Goal: Task Accomplishment & Management: Complete application form

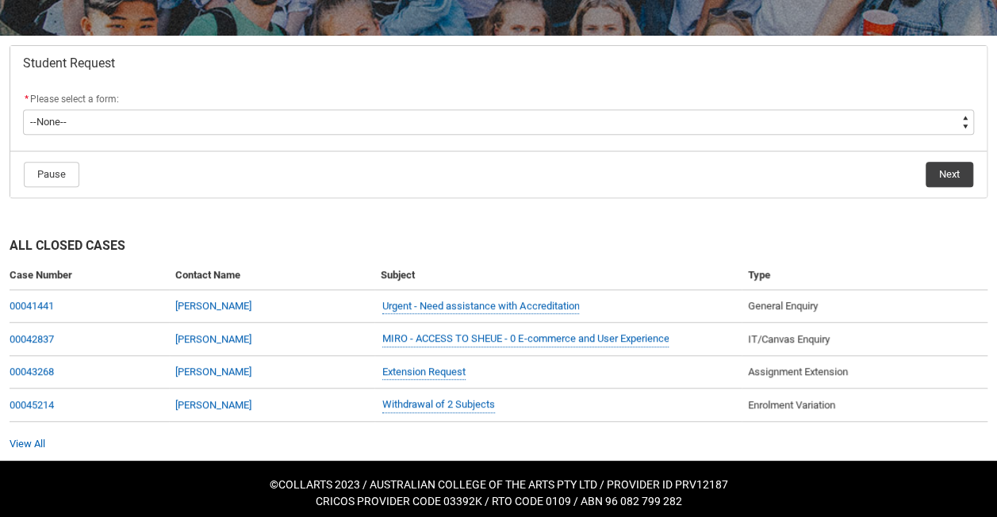
scroll to position [285, 0]
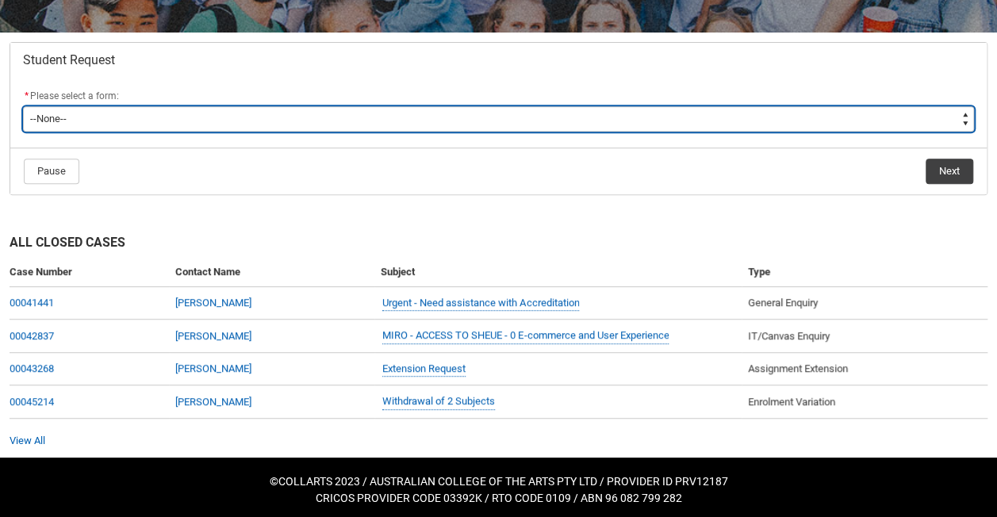
click at [447, 114] on select "--None-- Academic Transcript Application to Appeal Assignment Extension Change …" at bounding box center [498, 118] width 951 height 25
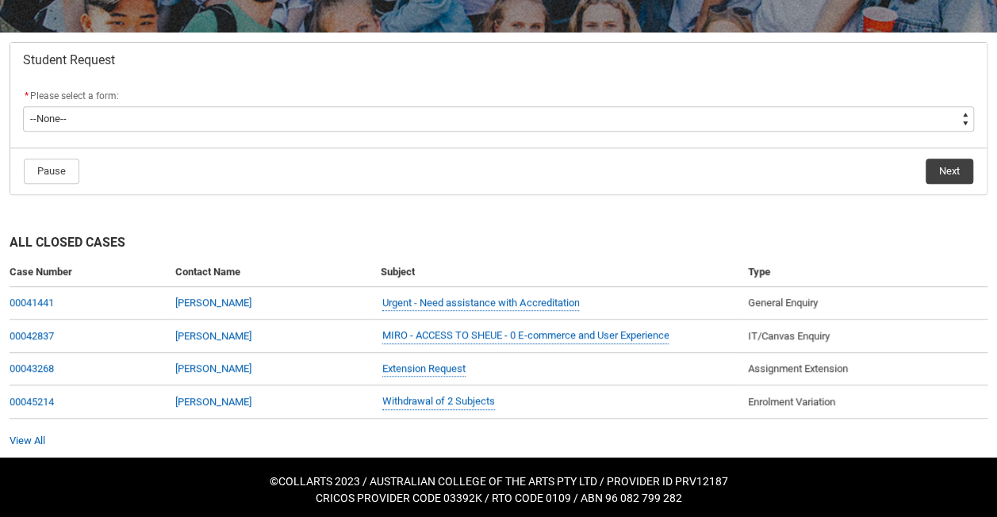
click at [444, 54] on h2 "Student Request" at bounding box center [498, 60] width 951 height 16
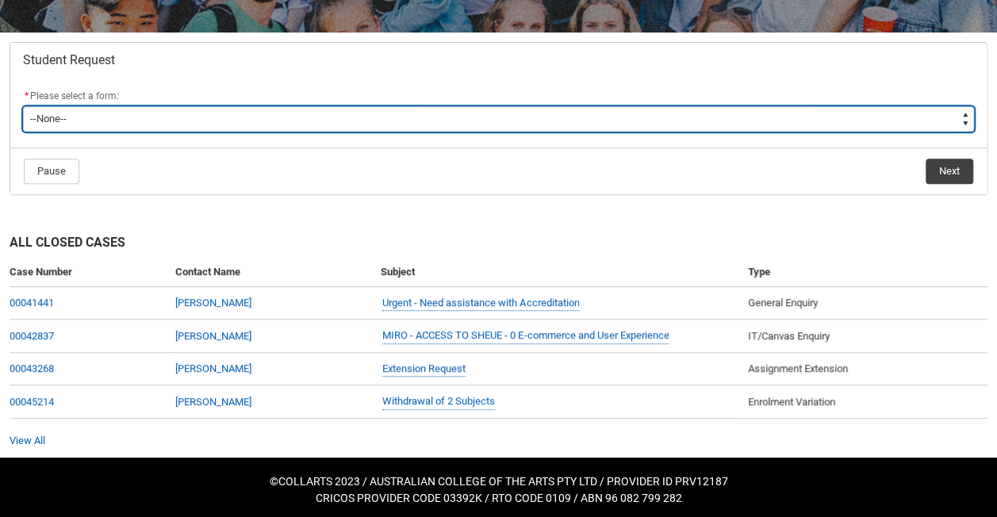
click at [432, 121] on select "--None-- Academic Transcript Application to Appeal Assignment Extension Change …" at bounding box center [498, 118] width 951 height 25
type lightning-select "Enrolment_Variation_Choice"
click at [23, 106] on select "--None-- Academic Transcript Application to Appeal Assignment Extension Change …" at bounding box center [498, 118] width 951 height 25
select select "Enrolment_Variation_Choice"
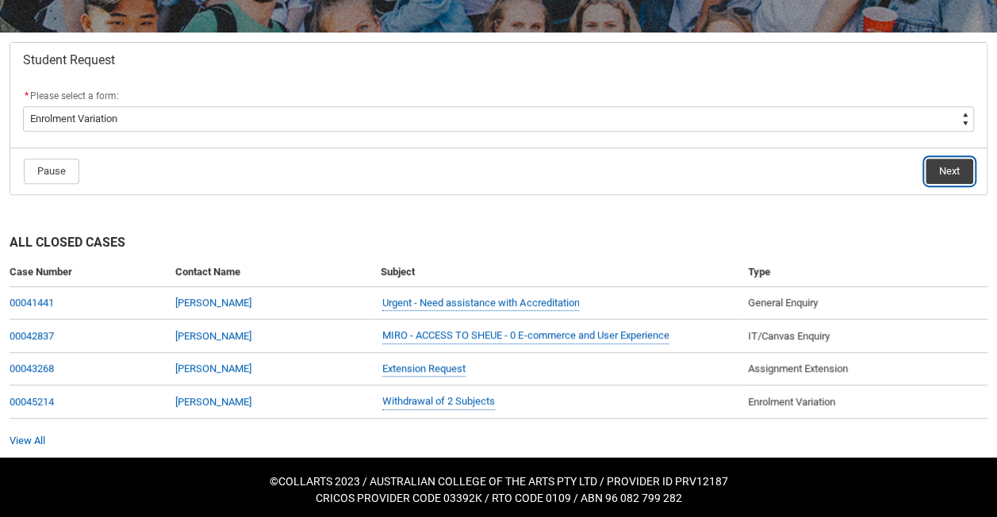
click at [946, 170] on button "Next" at bounding box center [950, 171] width 48 height 25
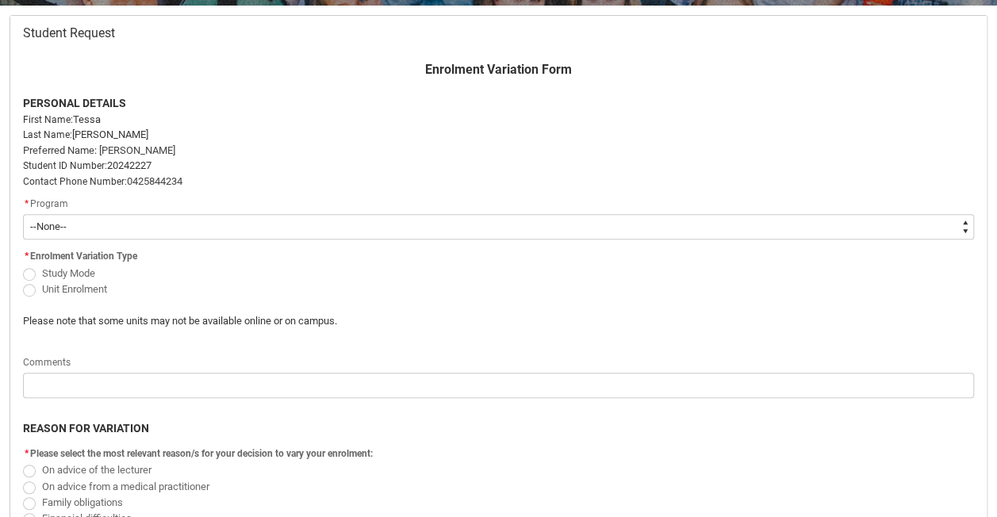
scroll to position [327, 0]
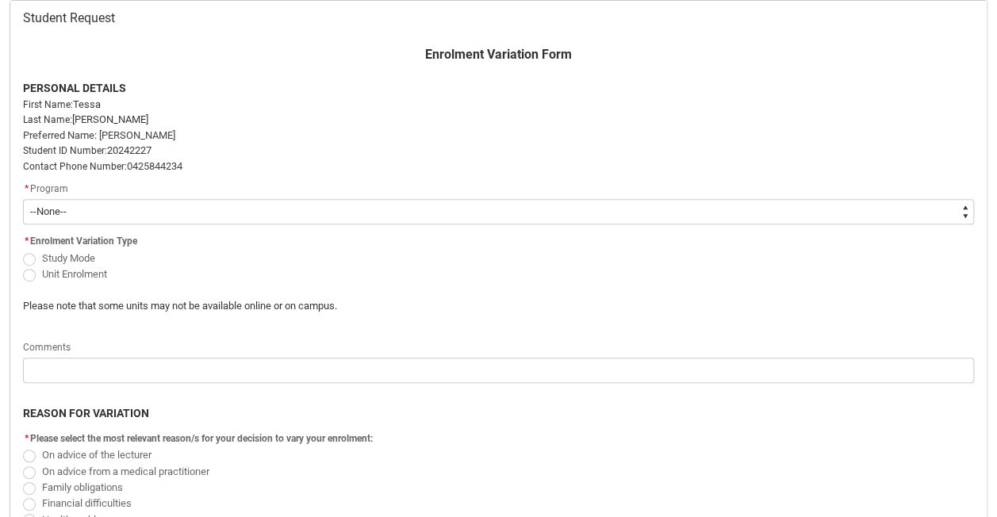
click at [361, 214] on select "--None-- Bachelor of Fashion Marketing (Buying and Retail Management)" at bounding box center [498, 211] width 951 height 25
click at [459, 308] on p "Please note that some units may not be available online or on campus." at bounding box center [377, 306] width 709 height 16
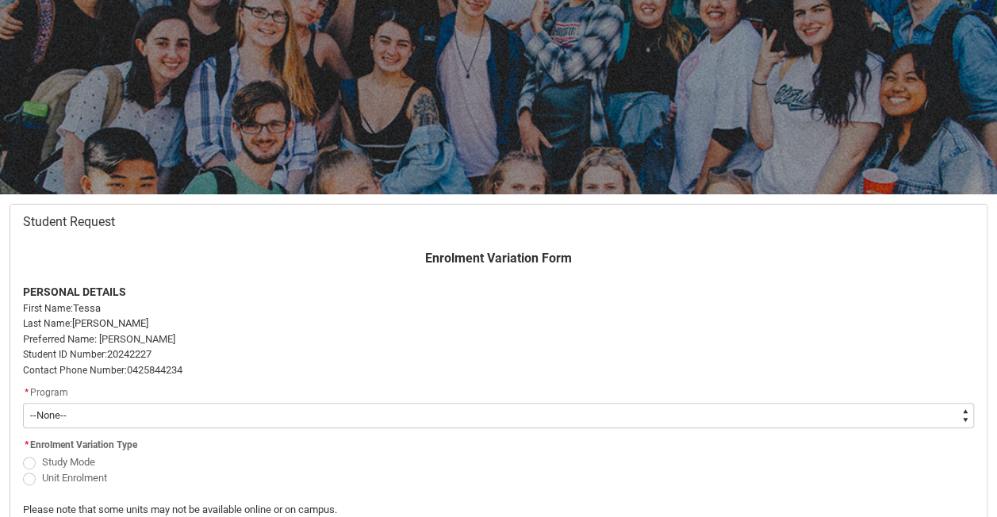
scroll to position [89, 0]
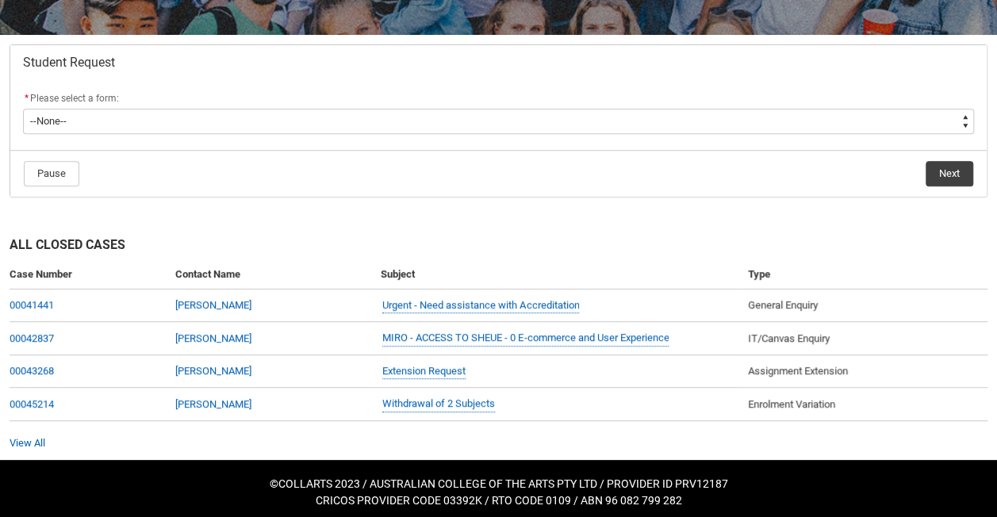
scroll to position [285, 0]
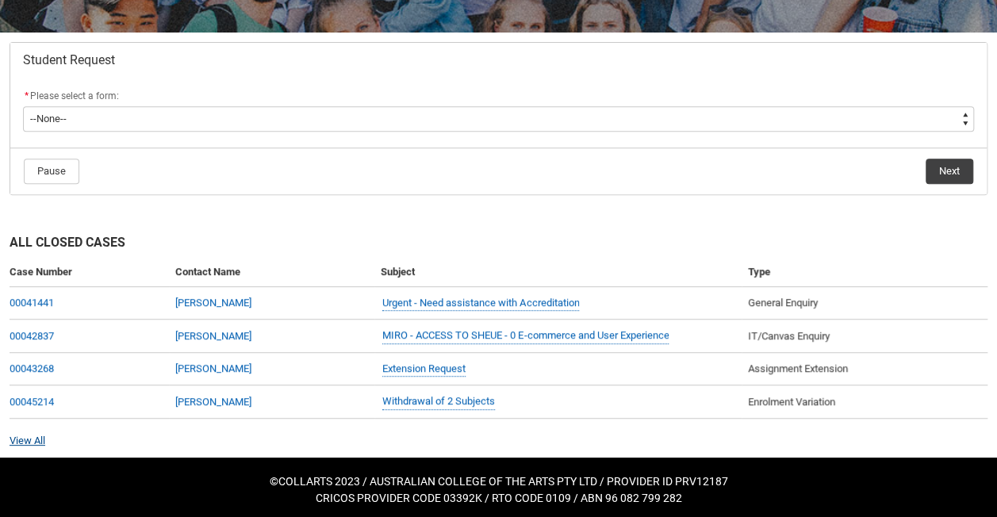
click at [29, 435] on link "View All" at bounding box center [28, 441] width 36 height 12
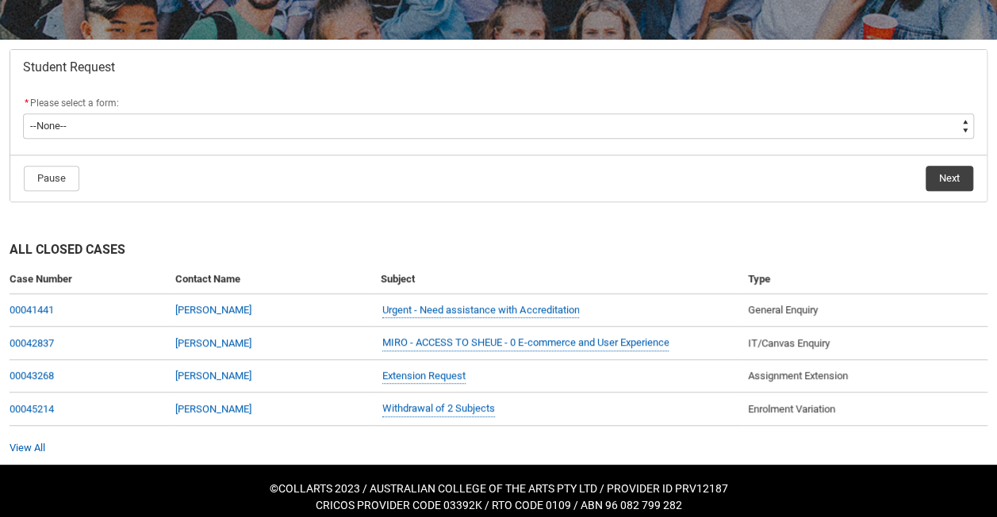
scroll to position [285, 0]
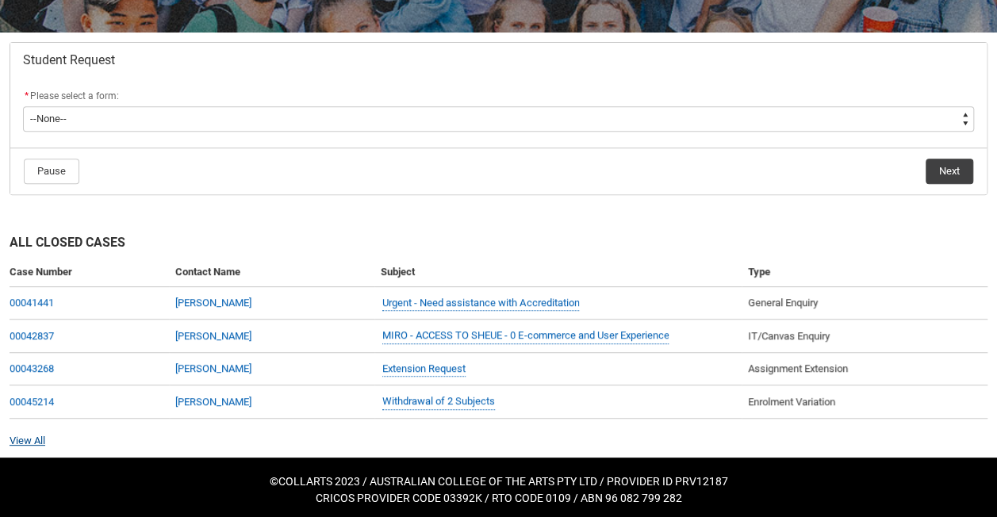
click at [32, 435] on link "View All" at bounding box center [28, 441] width 36 height 12
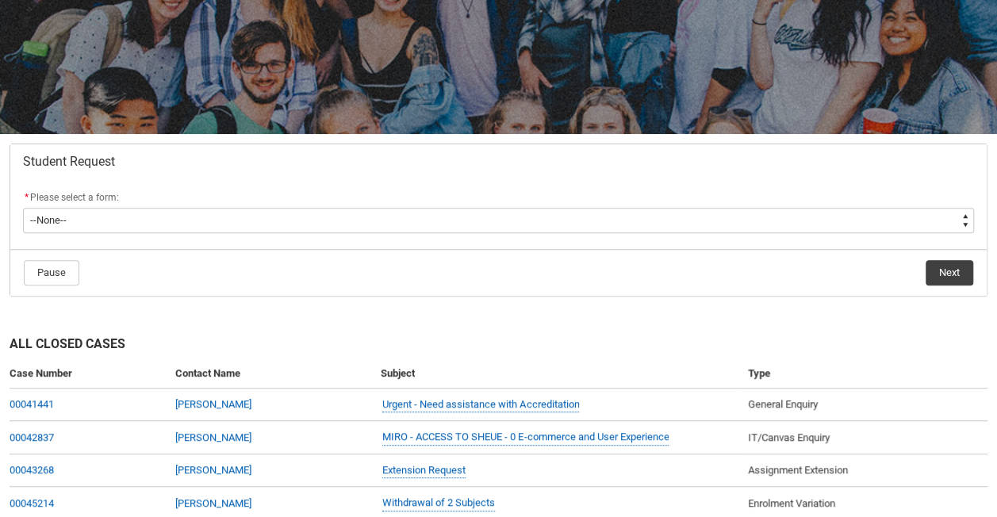
scroll to position [159, 0]
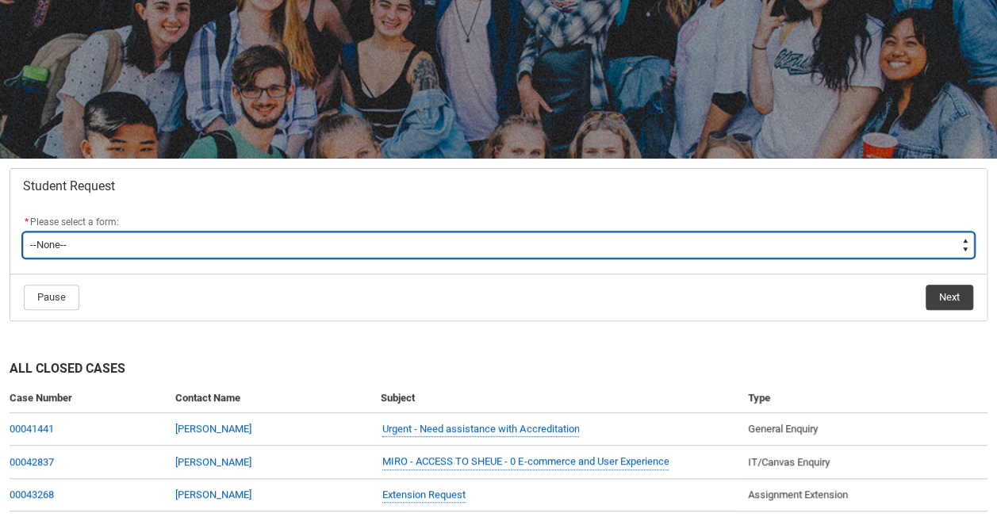
click at [397, 244] on select "--None-- Academic Transcript Application to Appeal Assignment Extension Change …" at bounding box center [498, 244] width 951 height 25
type lightning-select "Course_Transfer_Choice"
click at [23, 232] on select "--None-- Academic Transcript Application to Appeal Assignment Extension Change …" at bounding box center [498, 244] width 951 height 25
select select "Course_Transfer_Choice"
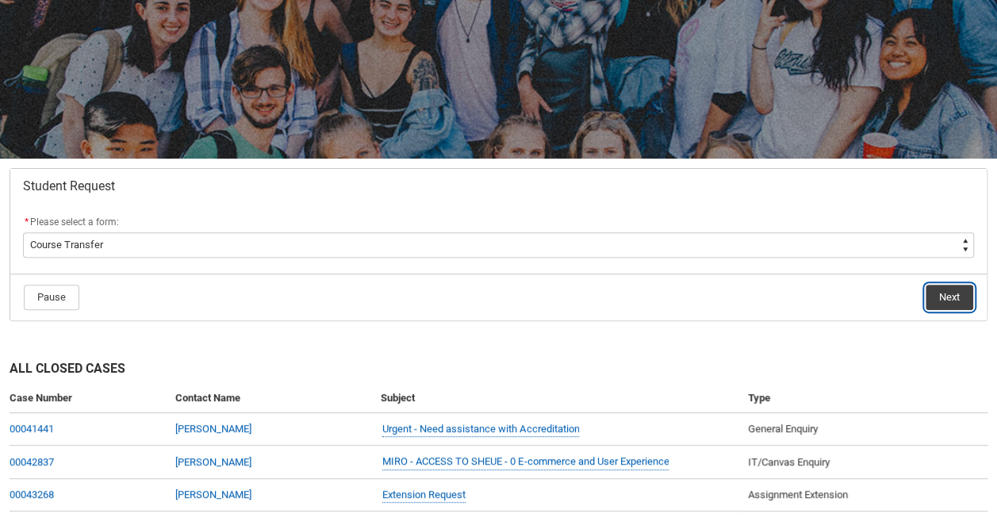
click at [950, 299] on button "Next" at bounding box center [950, 297] width 48 height 25
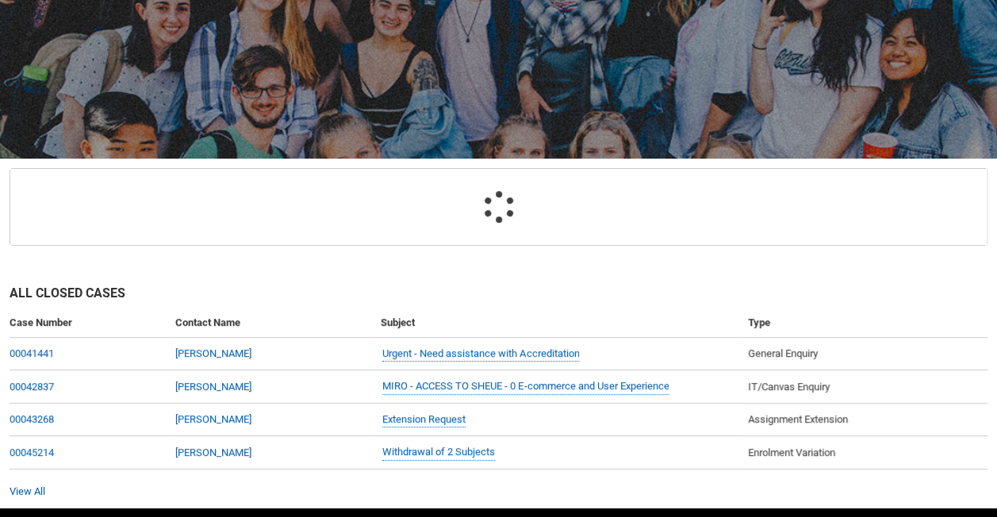
scroll to position [168, 0]
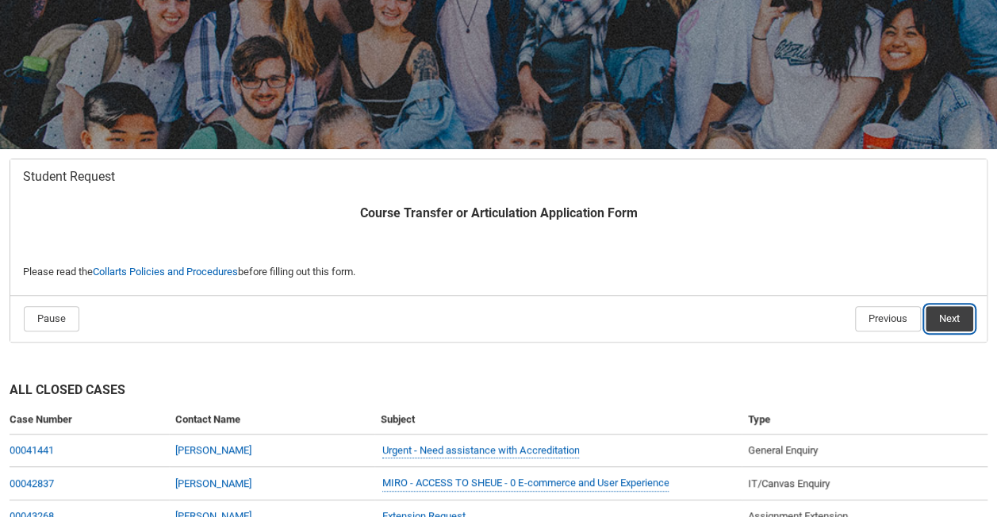
click at [957, 317] on button "Next" at bounding box center [950, 318] width 48 height 25
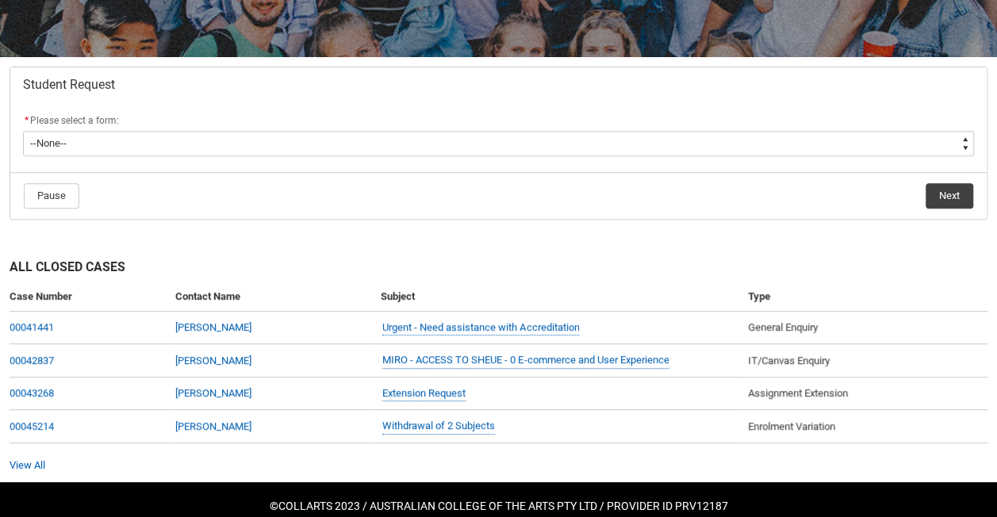
scroll to position [285, 0]
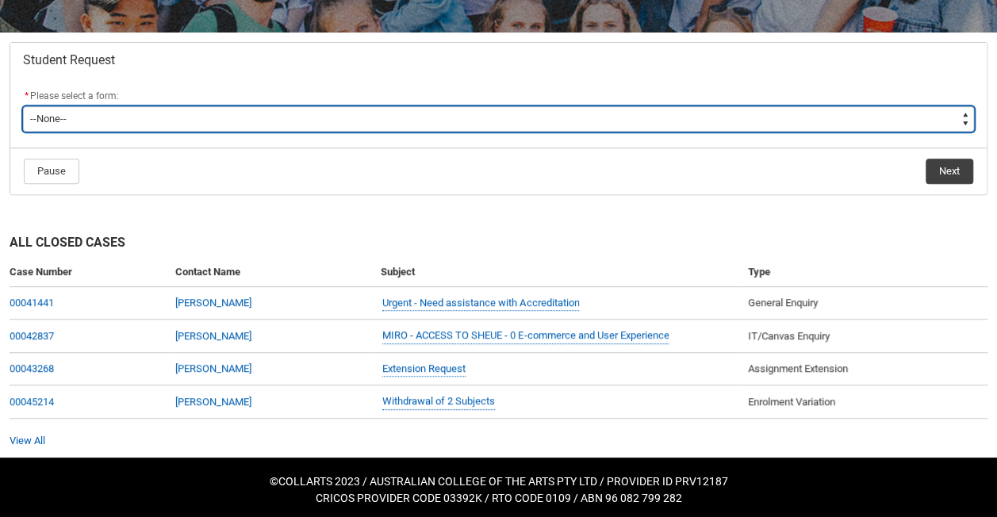
click at [365, 117] on select "--None-- Academic Transcript Application to Appeal Assignment Extension Change …" at bounding box center [498, 118] width 951 height 25
type lightning-select "Enrolment_Variation_Choice"
click at [23, 106] on select "--None-- Academic Transcript Application to Appeal Assignment Extension Change …" at bounding box center [498, 118] width 951 height 25
select select "Enrolment_Variation_Choice"
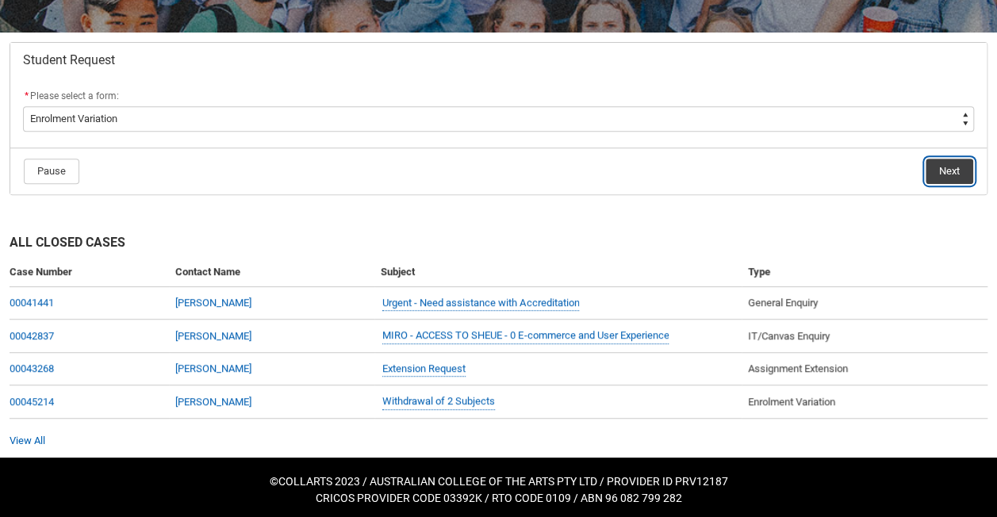
click at [966, 171] on button "Next" at bounding box center [950, 171] width 48 height 25
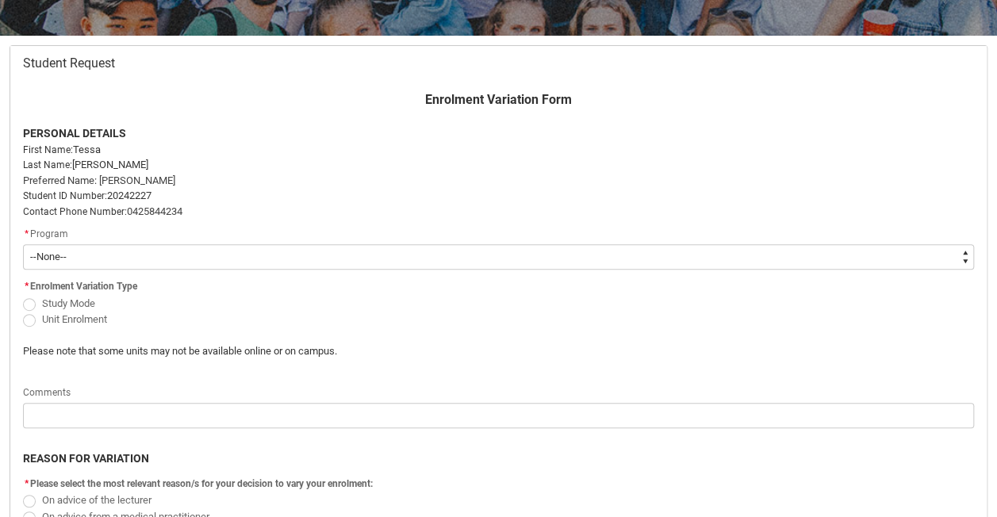
scroll to position [327, 0]
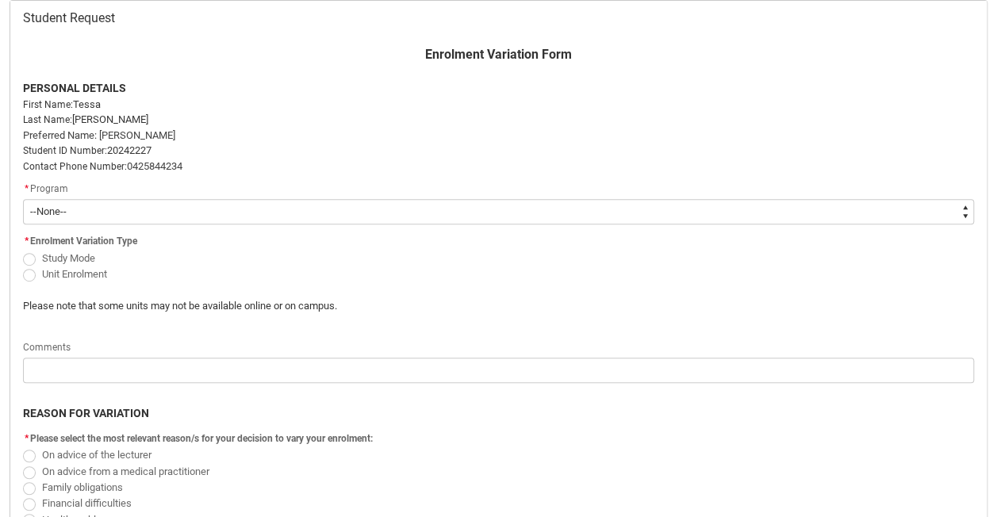
click at [383, 203] on select "--None-- Bachelor of Fashion Marketing (Buying and Retail Management)" at bounding box center [498, 211] width 951 height 25
type lightning-select "recordPicklist_ProgramEnrollment.a0jOZ000003IrtlYAC"
click at [23, 199] on select "--None-- Bachelor of Fashion Marketing (Buying and Retail Management)" at bounding box center [498, 211] width 951 height 25
select select "recordPicklist_ProgramEnrollment.a0jOZ000003IrtlYAC"
click at [25, 252] on label "Study Mode" at bounding box center [62, 258] width 79 height 12
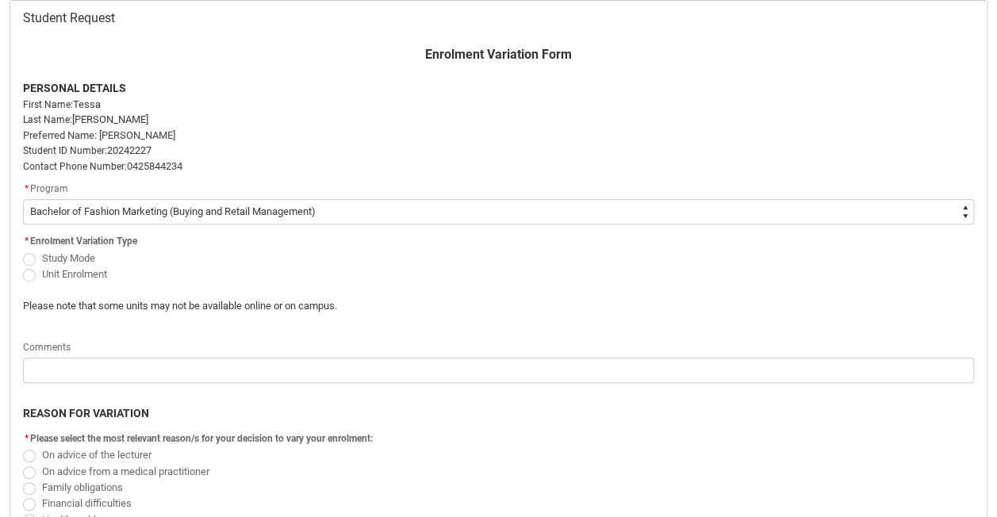
click at [23, 250] on input "Study Mode" at bounding box center [22, 249] width 1 height 1
radio input "true"
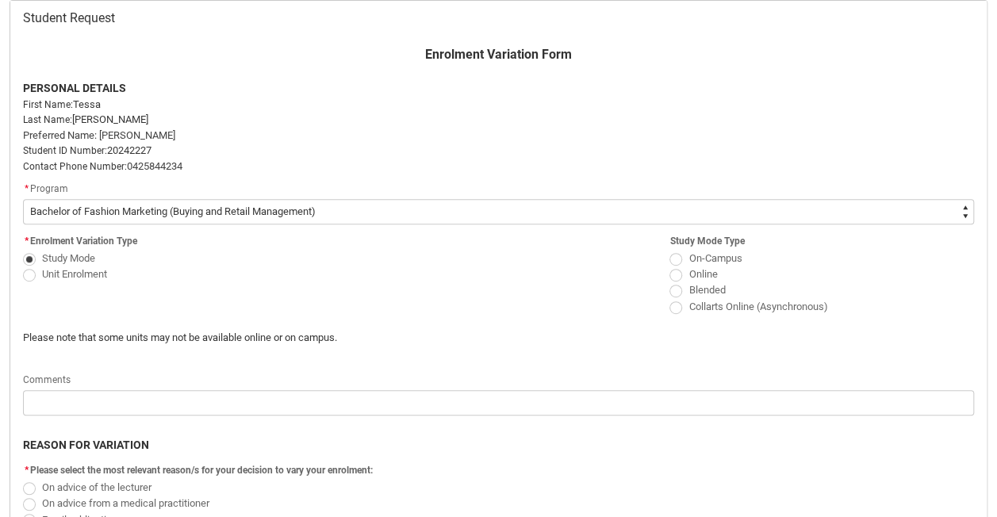
click at [25, 276] on span "Redu_Student_Request flow" at bounding box center [29, 275] width 13 height 13
click at [23, 266] on input "Unit Enrolment" at bounding box center [22, 265] width 1 height 1
radio input "true"
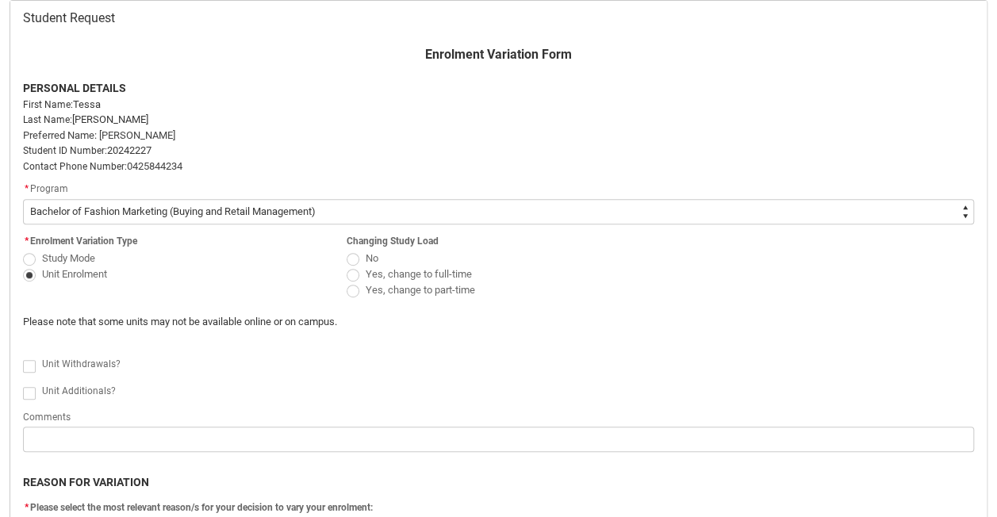
click at [29, 258] on span "Redu_Student_Request flow" at bounding box center [29, 259] width 13 height 13
click at [23, 250] on input "Study Mode" at bounding box center [22, 249] width 1 height 1
radio input "true"
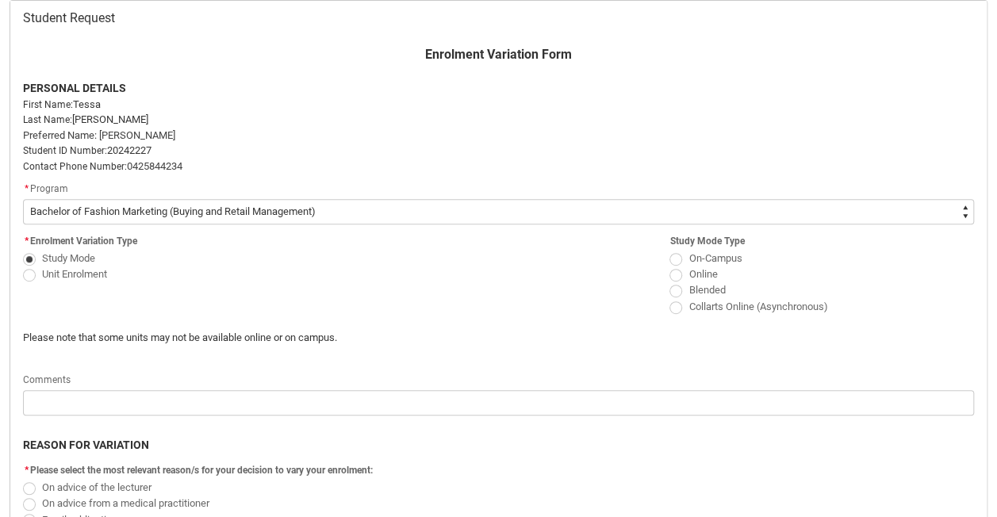
click at [30, 274] on span "Redu_Student_Request flow" at bounding box center [29, 275] width 13 height 13
click at [23, 266] on input "Unit Enrolment" at bounding box center [22, 265] width 1 height 1
radio input "true"
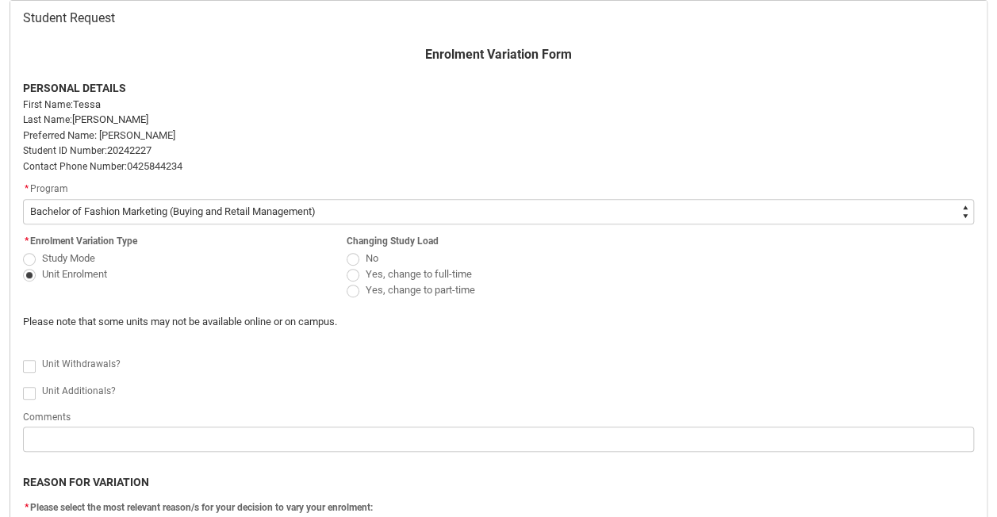
click at [347, 292] on span "Redu_Student_Request flow" at bounding box center [353, 291] width 13 height 13
click at [346, 282] on input "Yes, change to part-time" at bounding box center [346, 282] width 1 height 1
radio input "true"
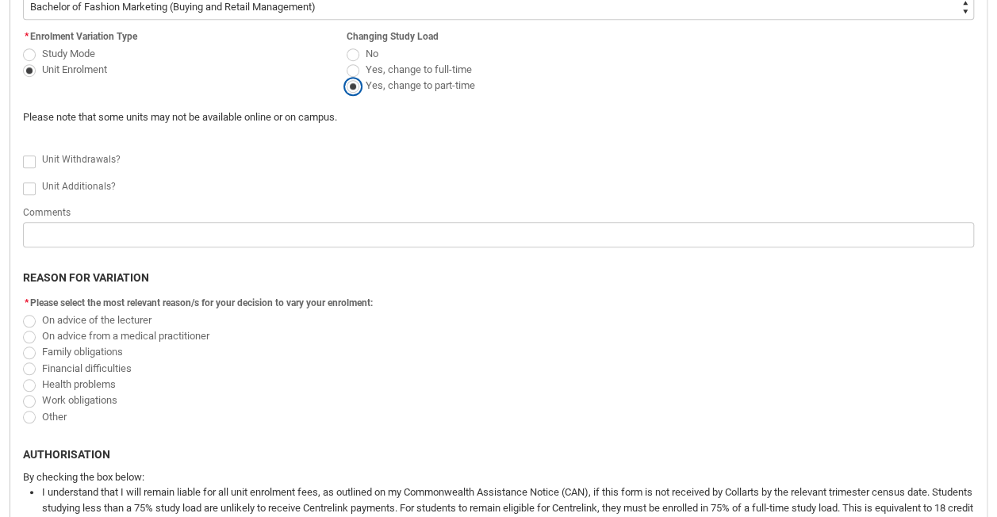
scroll to position [565, 0]
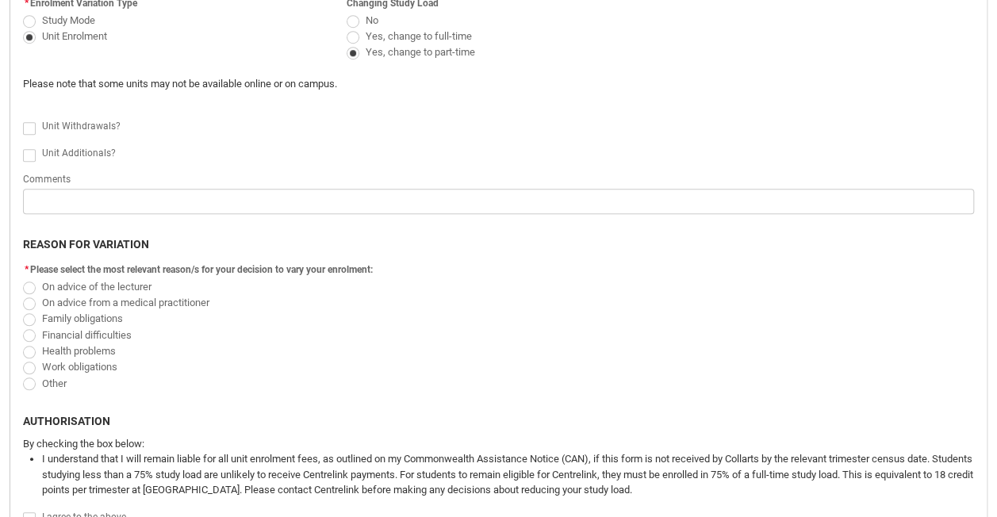
click at [25, 382] on span "Redu_Student_Request flow" at bounding box center [29, 384] width 13 height 13
click at [23, 375] on input "Other" at bounding box center [22, 374] width 1 height 1
radio input "true"
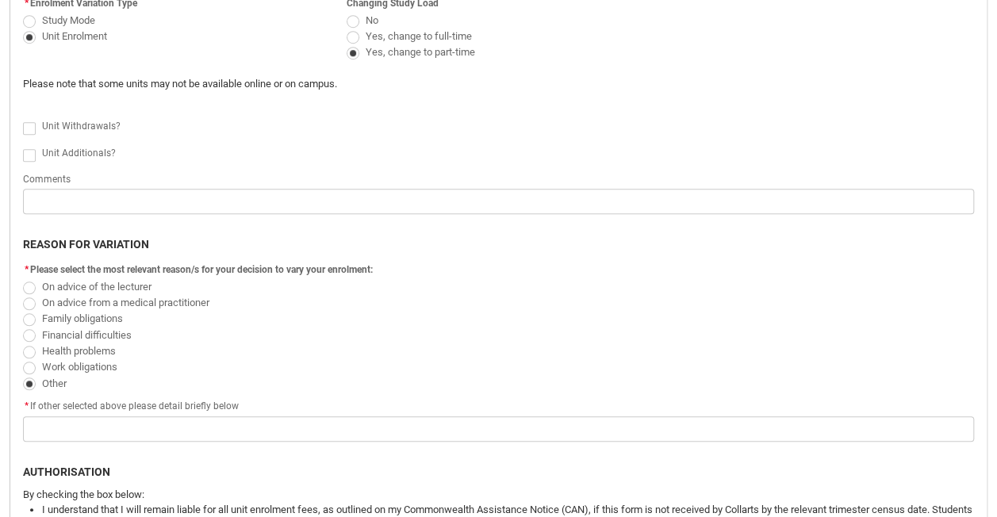
click at [23, 366] on span "Redu_Student_Request flow" at bounding box center [29, 368] width 13 height 13
click at [22, 359] on input "Work obligations" at bounding box center [22, 359] width 1 height 1
radio input "true"
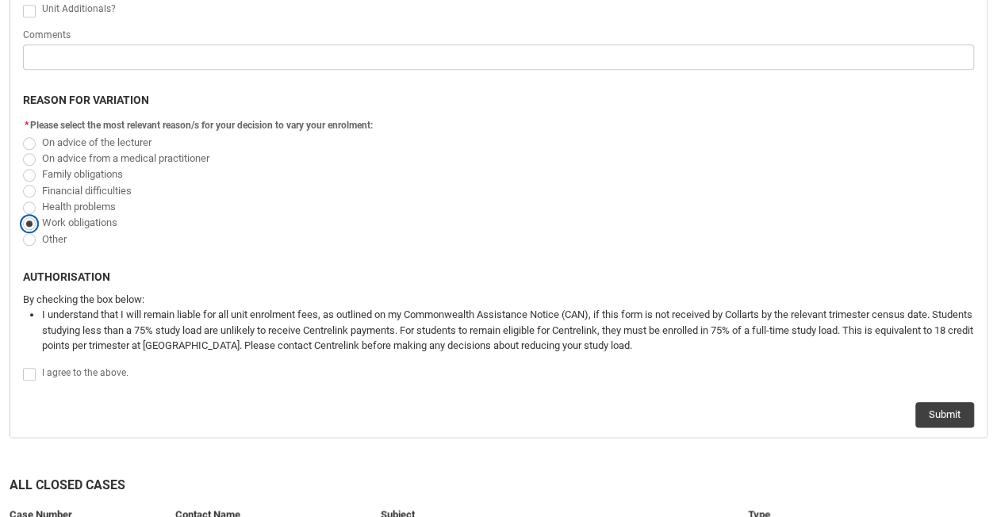
scroll to position [724, 0]
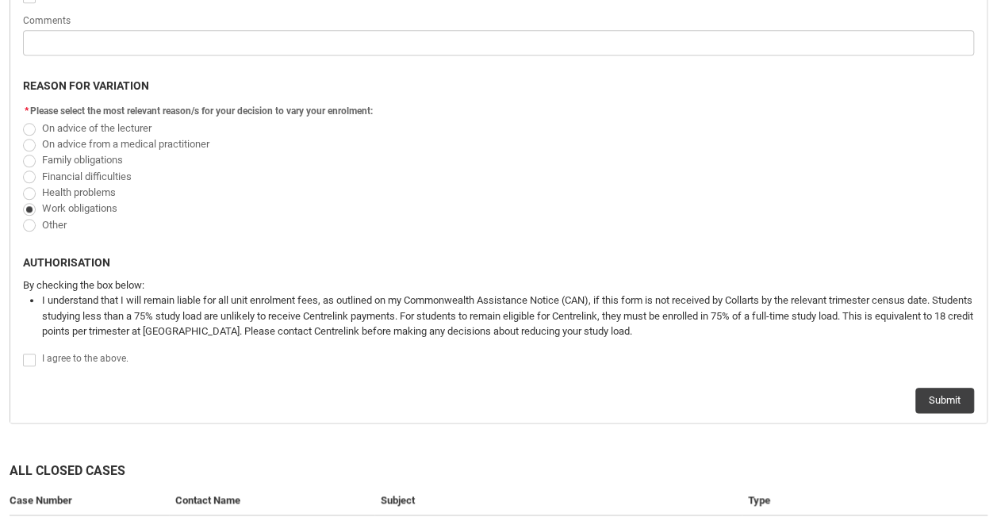
click at [29, 360] on span "Redu_Student_Request flow" at bounding box center [29, 360] width 13 height 13
click at [23, 352] on input "Redu_Student_Request flow" at bounding box center [22, 351] width 1 height 1
type lightning-input "true"
checkbox input "true"
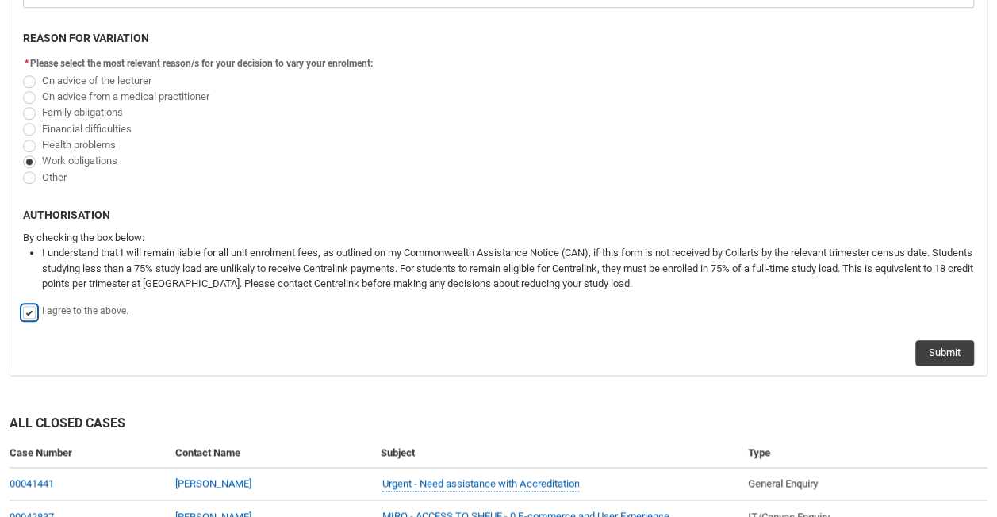
scroll to position [803, 0]
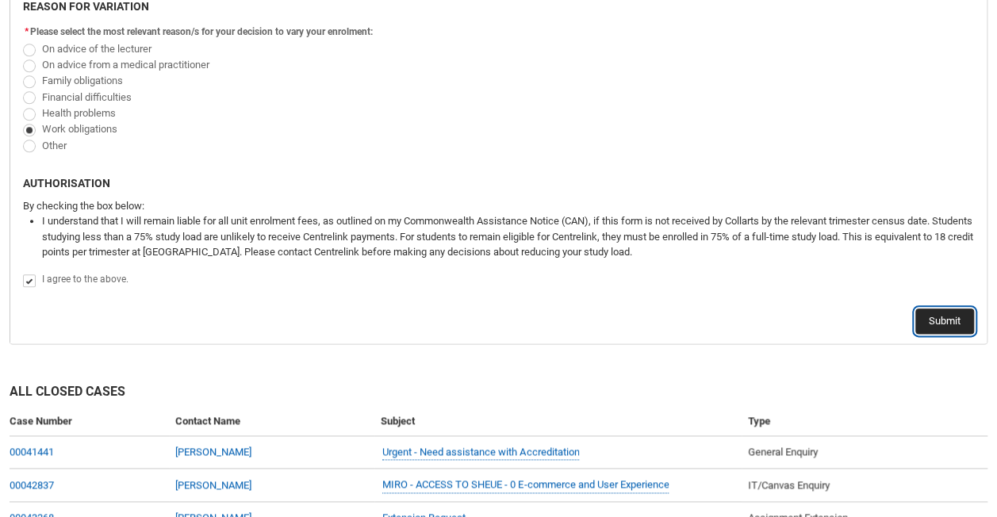
click at [931, 320] on button "Submit" at bounding box center [945, 321] width 59 height 25
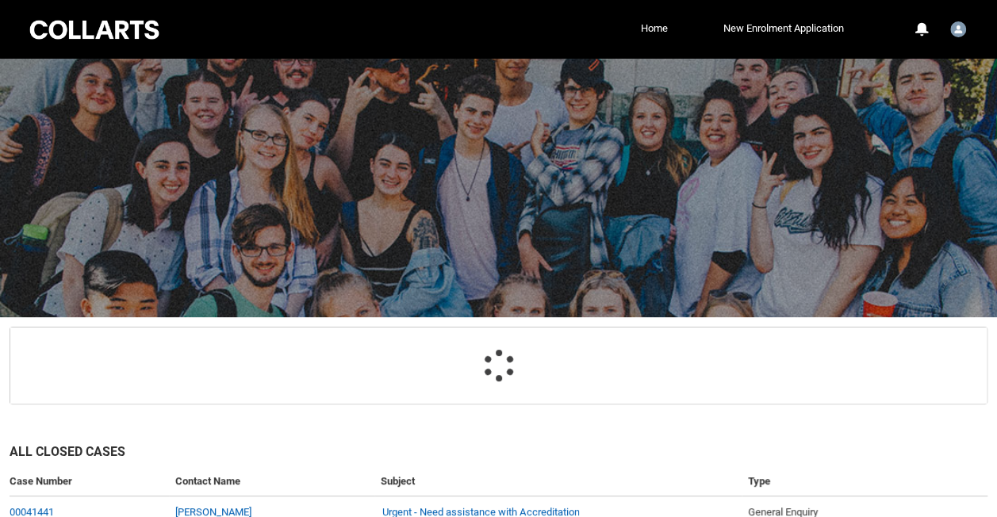
scroll to position [168, 0]
